Goal: Transaction & Acquisition: Obtain resource

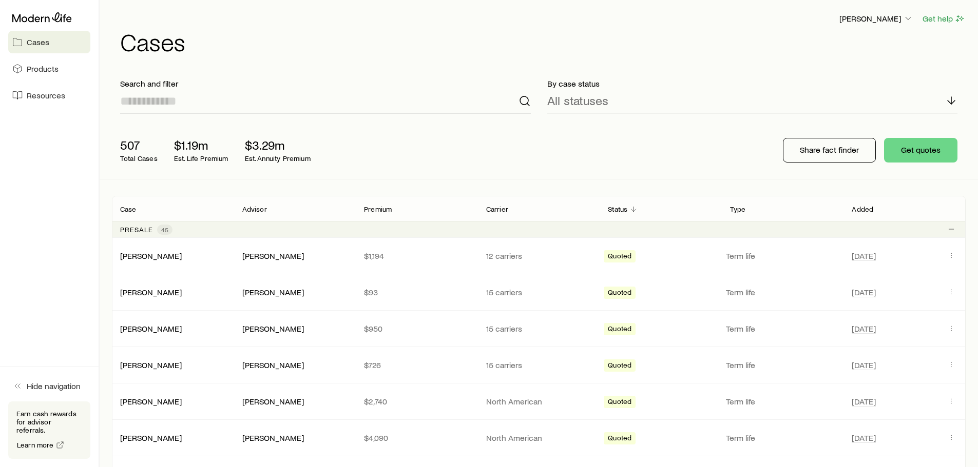
click at [193, 108] on input at bounding box center [325, 101] width 410 height 25
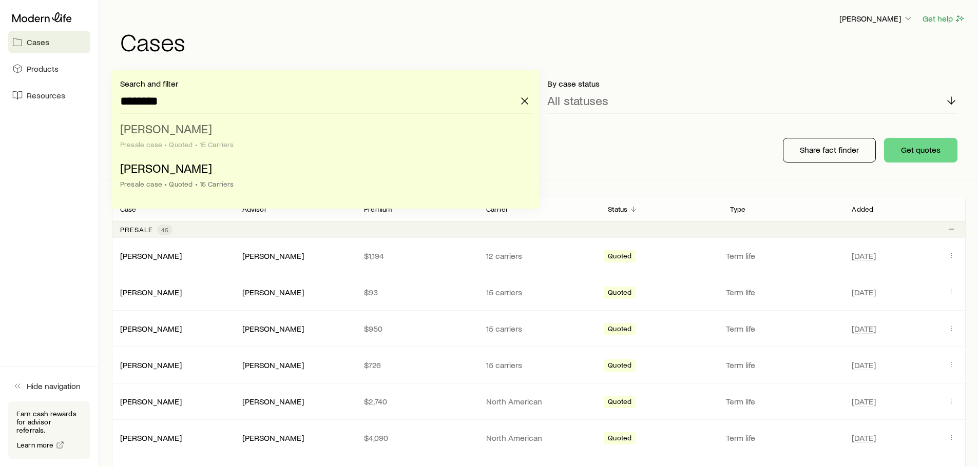
click at [134, 140] on li "[PERSON_NAME] case • Quoted • 15 Carriers" at bounding box center [322, 138] width 404 height 40
type input "**********"
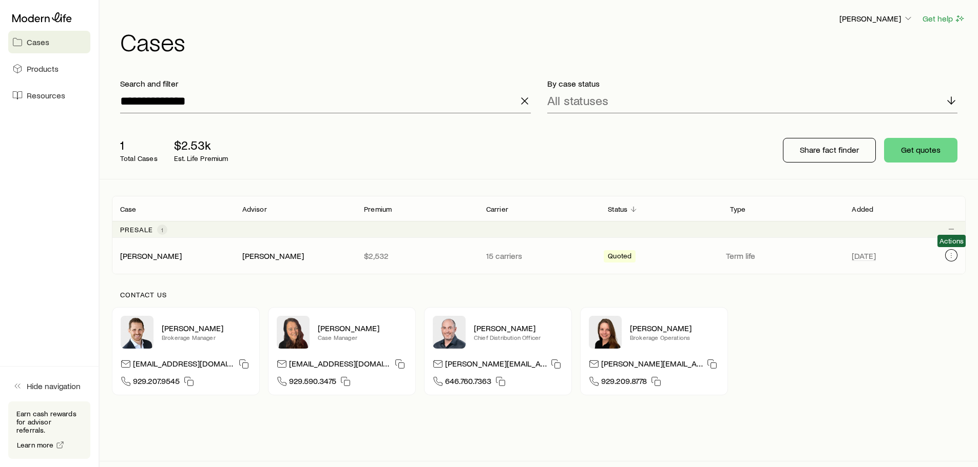
click at [491, 260] on button "Client cases" at bounding box center [951, 255] width 12 height 12
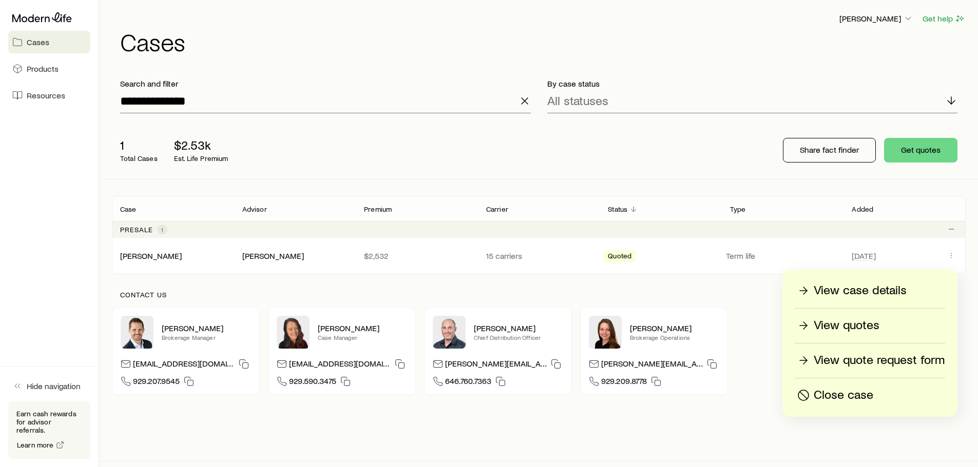
click at [491, 323] on div "View quotes" at bounding box center [869, 326] width 149 height 16
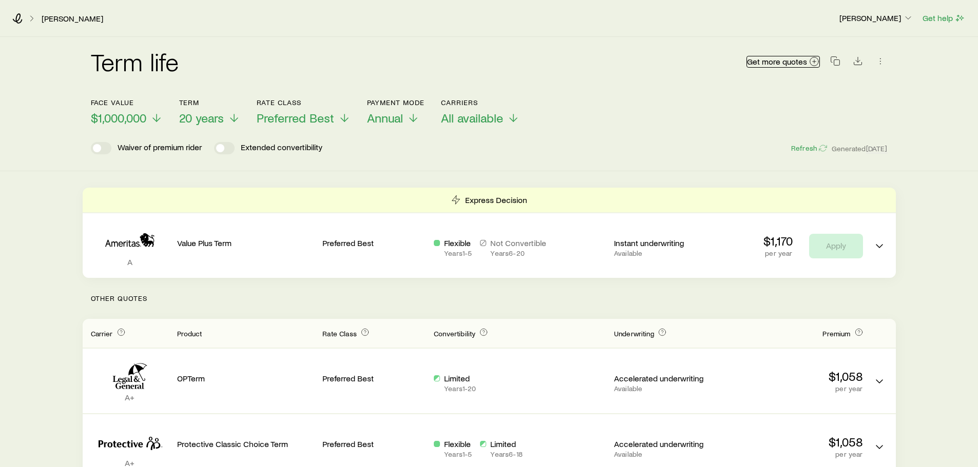
click at [491, 66] on link "Get more quotes" at bounding box center [782, 62] width 73 height 12
click at [136, 117] on span "$1,000,000" at bounding box center [118, 118] width 55 height 14
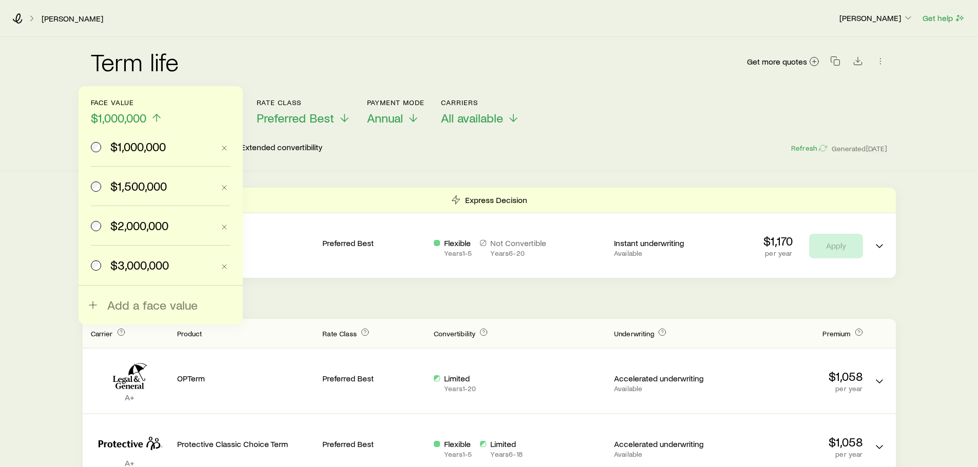
click at [132, 192] on span "$1,500,000" at bounding box center [138, 186] width 56 height 14
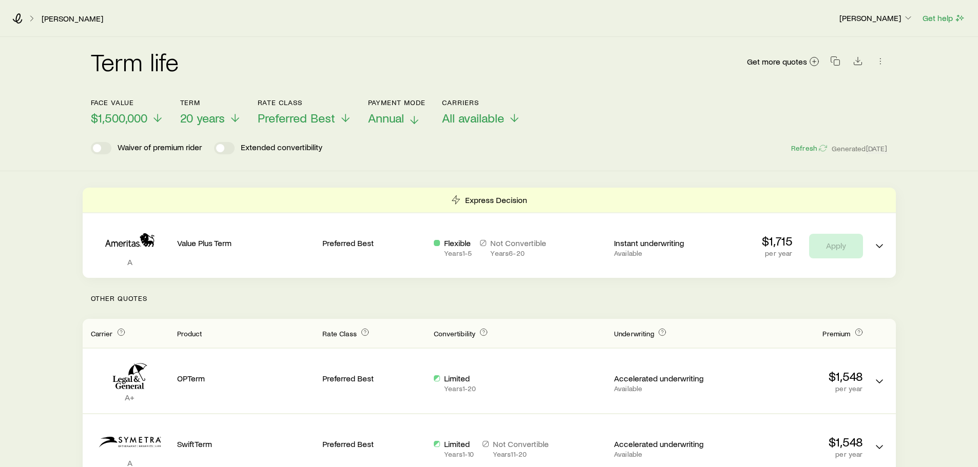
click at [405, 121] on p "Annual" at bounding box center [397, 118] width 58 height 14
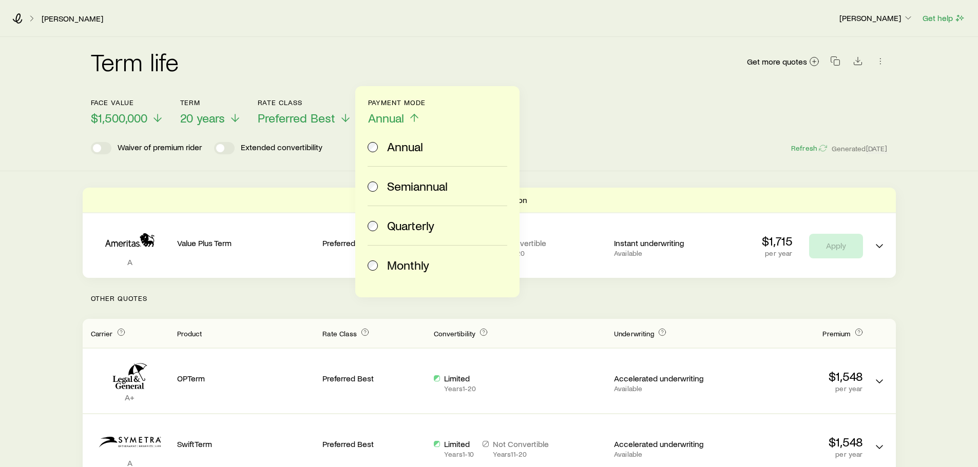
click at [407, 278] on label "Monthly" at bounding box center [434, 265] width 135 height 39
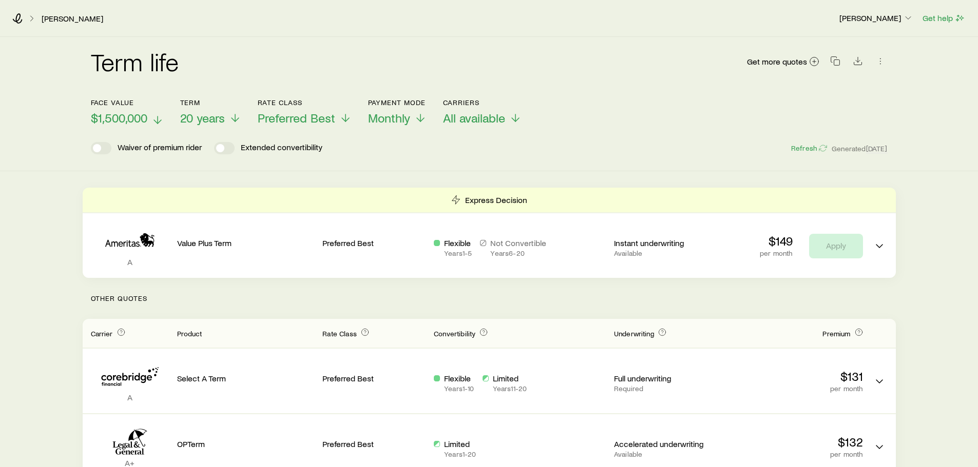
click at [124, 116] on span "$1,500,000" at bounding box center [119, 118] width 56 height 14
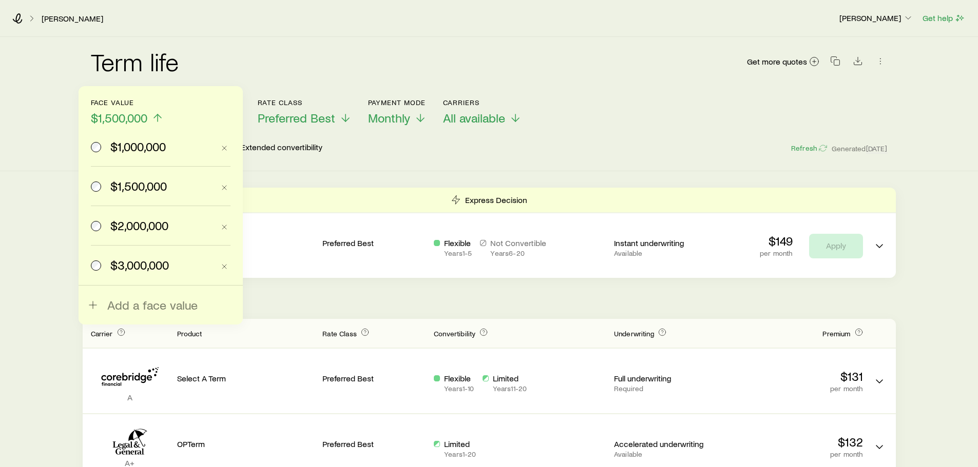
click at [320, 74] on div "Term life Get more quotes" at bounding box center [489, 67] width 796 height 37
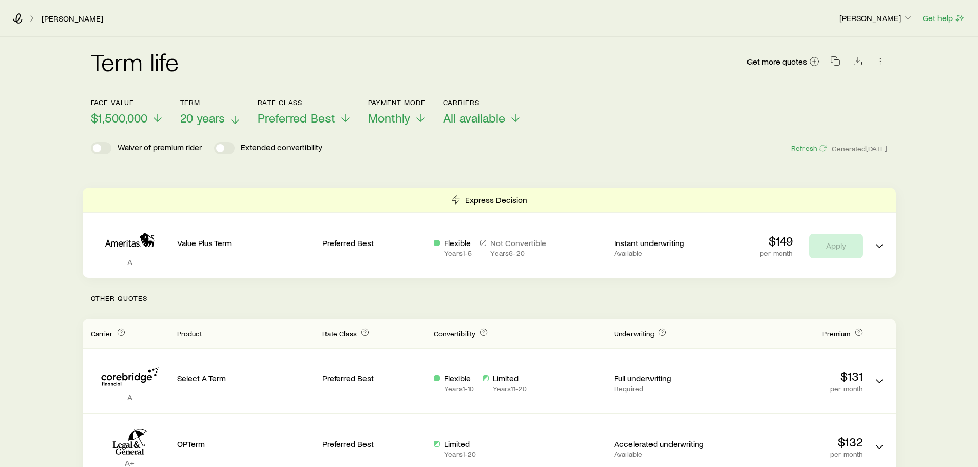
click at [206, 124] on span "20 years" at bounding box center [202, 118] width 45 height 14
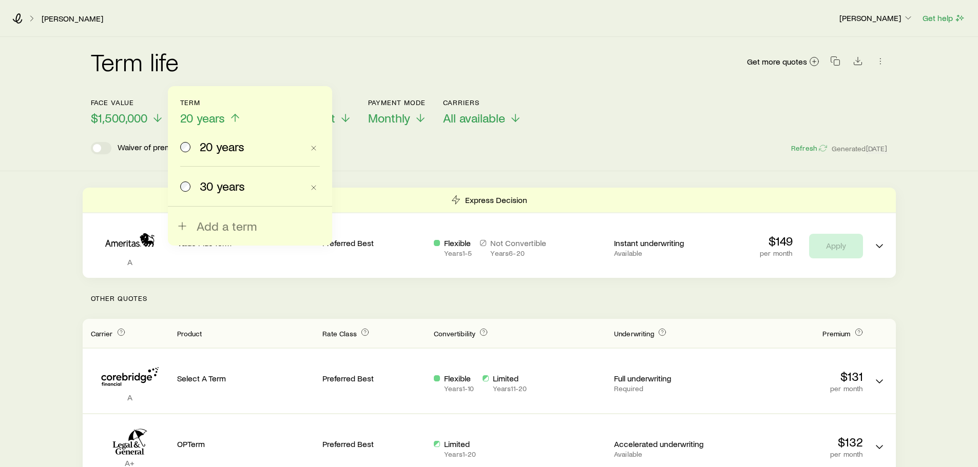
click at [219, 183] on span "30 years" at bounding box center [222, 186] width 45 height 14
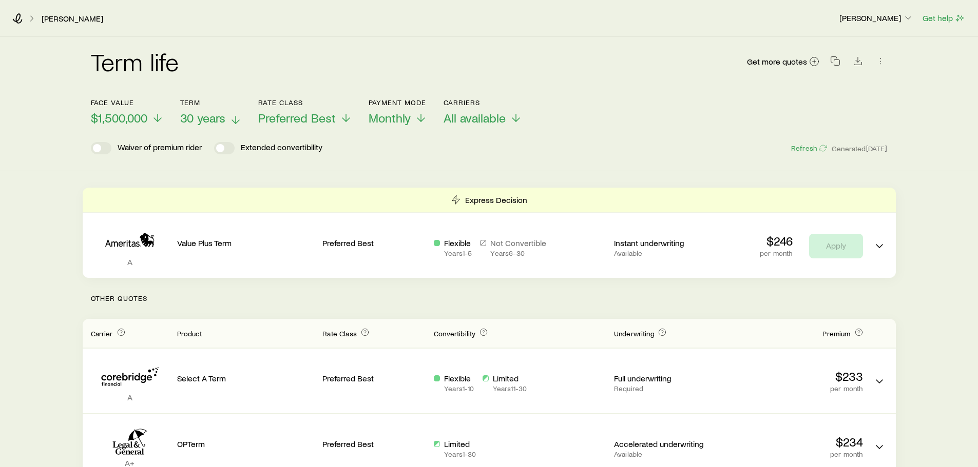
click at [205, 114] on span "30 years" at bounding box center [202, 118] width 45 height 14
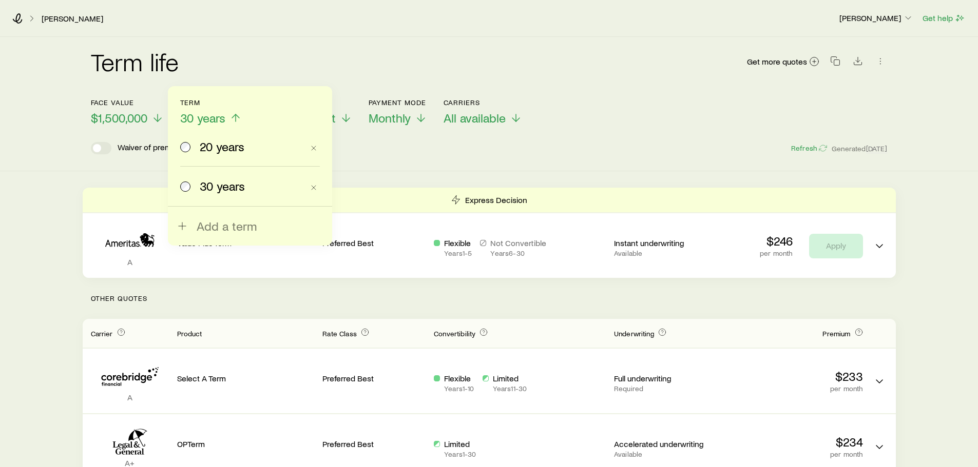
click at [202, 158] on label "20 years" at bounding box center [241, 146] width 123 height 39
